Goal: Check status: Check status

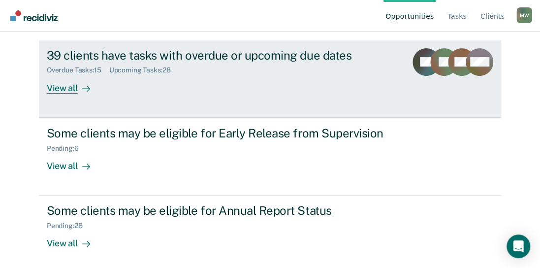
scroll to position [110, 0]
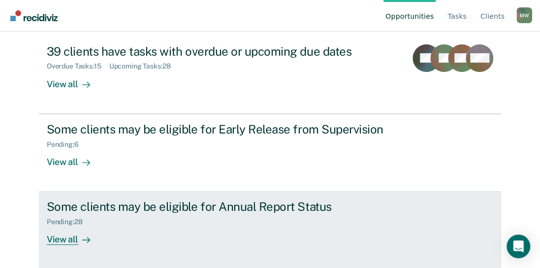
click at [69, 238] on div "View all" at bounding box center [74, 235] width 55 height 19
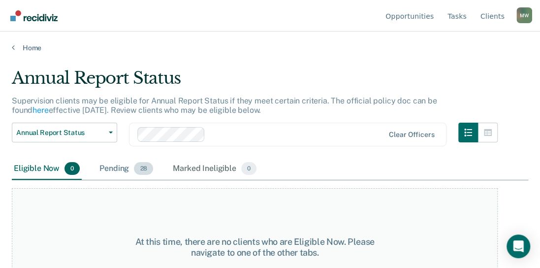
click at [117, 170] on div "Pending 28" at bounding box center [126, 169] width 58 height 22
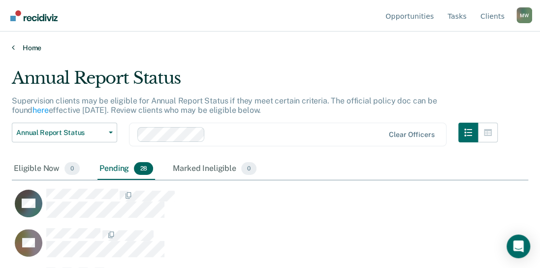
click at [41, 49] on link "Home" at bounding box center [270, 47] width 516 height 9
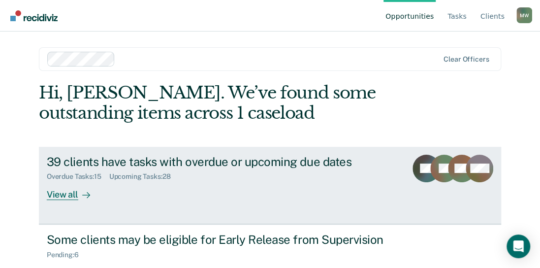
click at [71, 194] on div "View all" at bounding box center [74, 190] width 55 height 19
